Goal: Task Accomplishment & Management: Complete application form

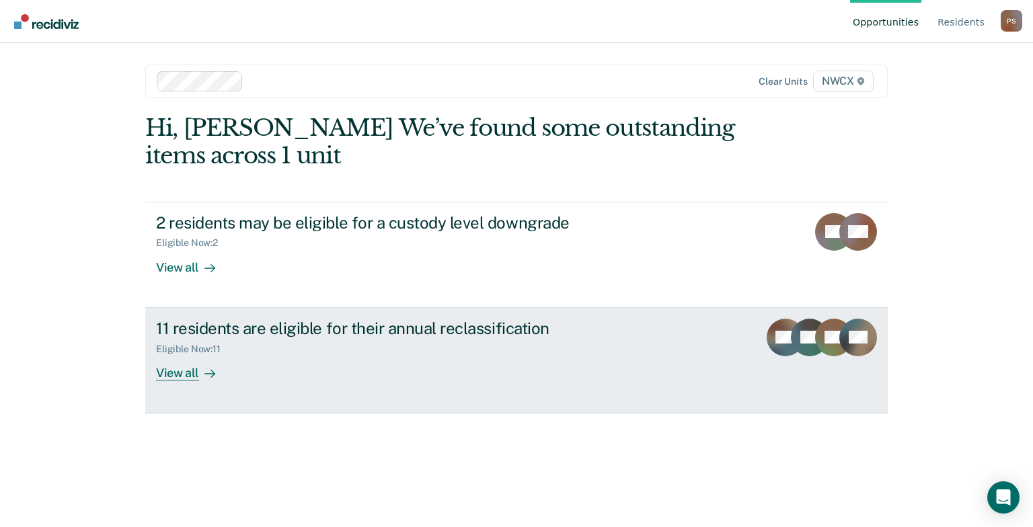
click at [188, 373] on div "View all" at bounding box center [193, 367] width 75 height 26
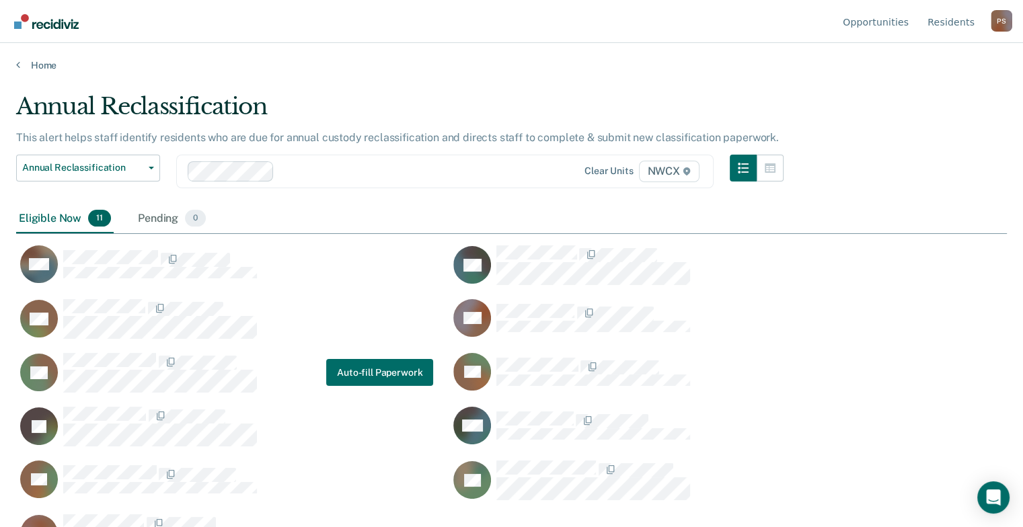
scroll to position [323, 980]
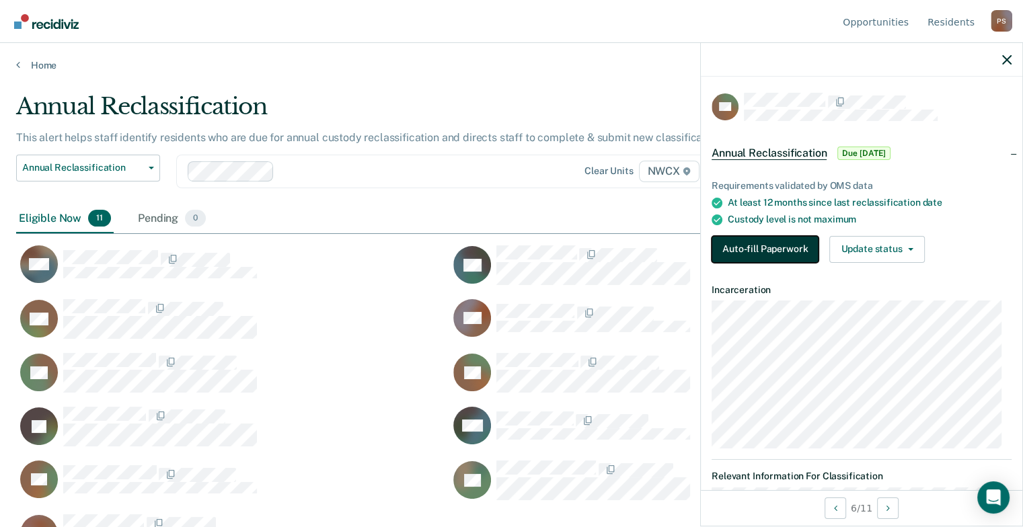
click at [756, 246] on button "Auto-fill Paperwork" at bounding box center [765, 249] width 107 height 27
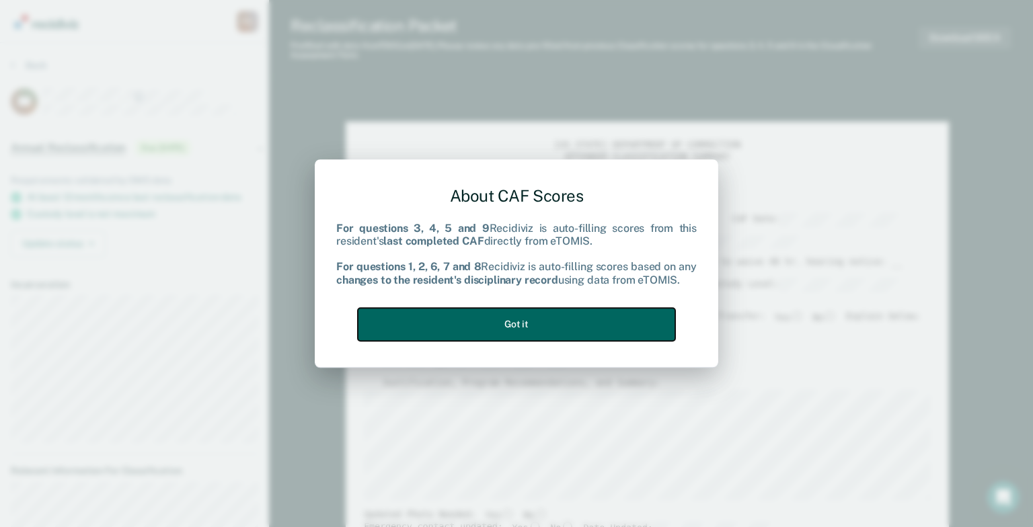
click at [483, 324] on button "Got it" at bounding box center [516, 324] width 317 height 33
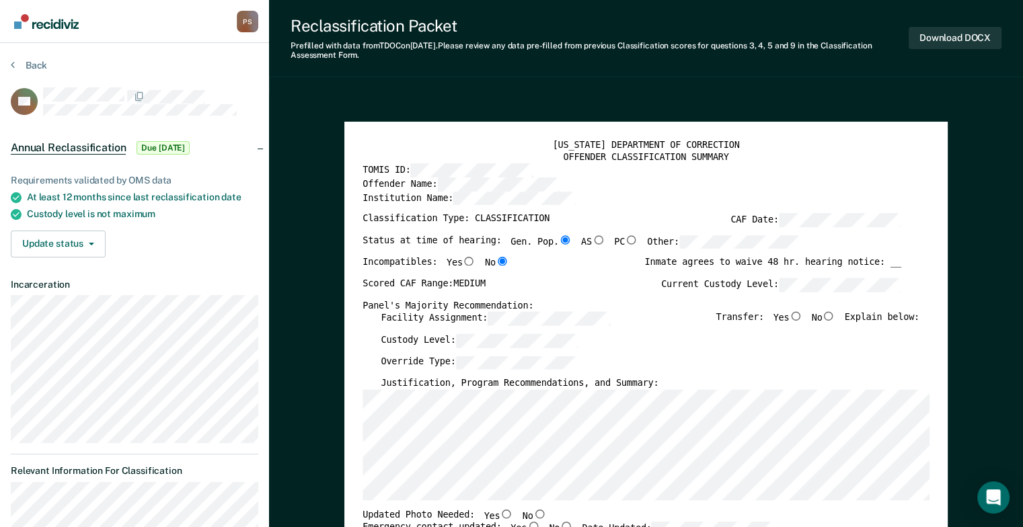
type textarea "x"
radio input "false"
click at [834, 316] on input "No" at bounding box center [829, 315] width 13 height 9
type textarea "x"
radio input "true"
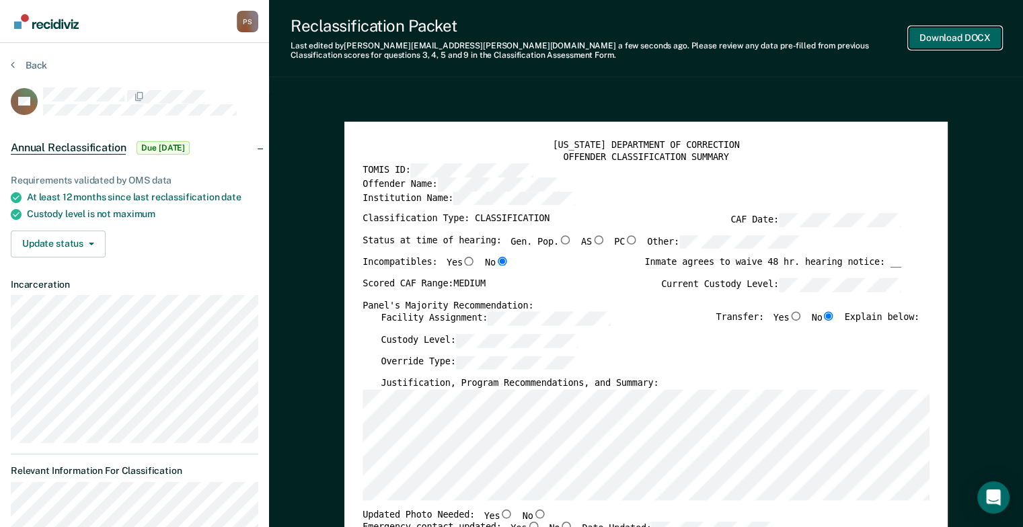
click at [944, 41] on button "Download DOCX" at bounding box center [955, 38] width 93 height 22
type textarea "x"
